Goal: Task Accomplishment & Management: Complete application form

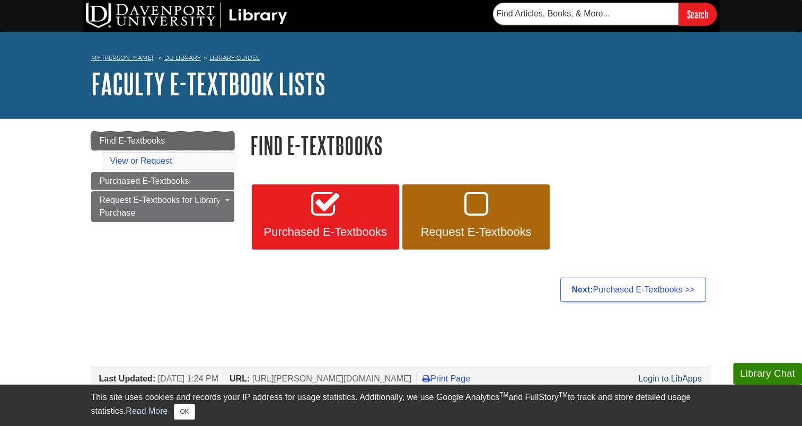
click at [170, 139] on link "Find E-Textbooks" at bounding box center [162, 141] width 143 height 18
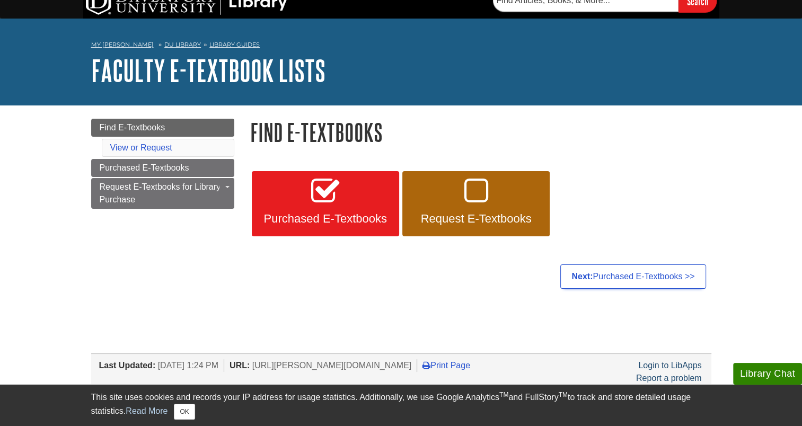
scroll to position [29, 0]
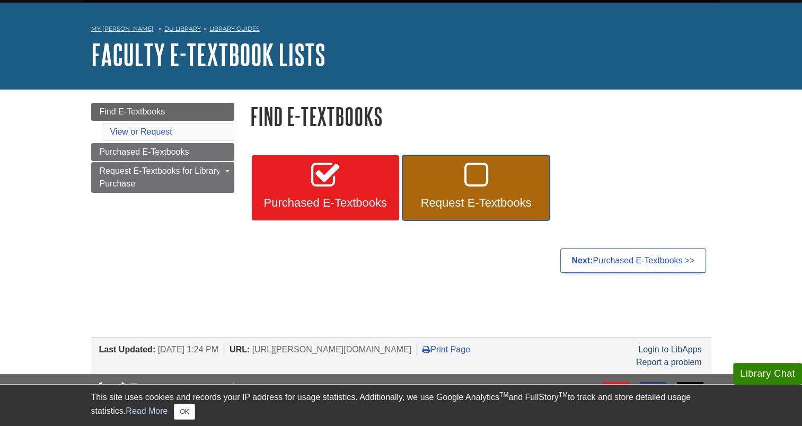
click at [478, 191] on link "Request E-Textbooks" at bounding box center [475, 188] width 147 height 66
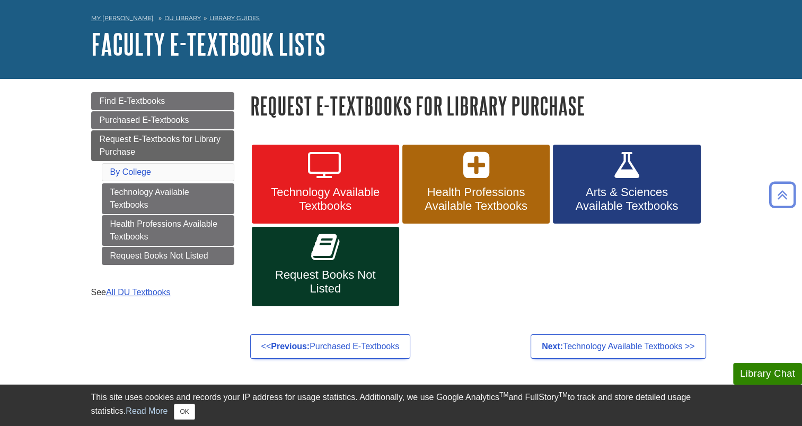
scroll to position [33, 0]
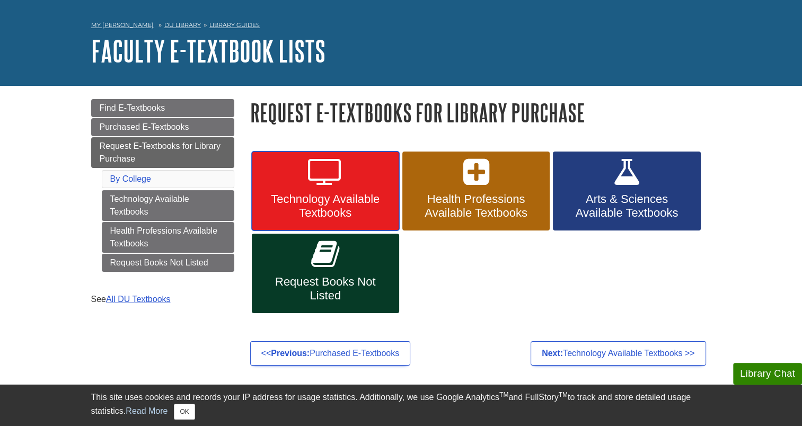
click at [354, 206] on span "Technology Available Textbooks" at bounding box center [325, 206] width 131 height 28
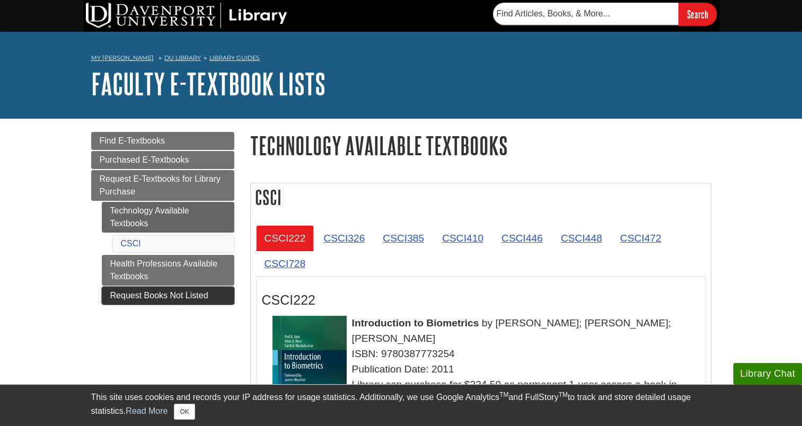
click at [137, 296] on link "Request Books Not Listed" at bounding box center [168, 296] width 132 height 18
